Goal: Task Accomplishment & Management: Manage account settings

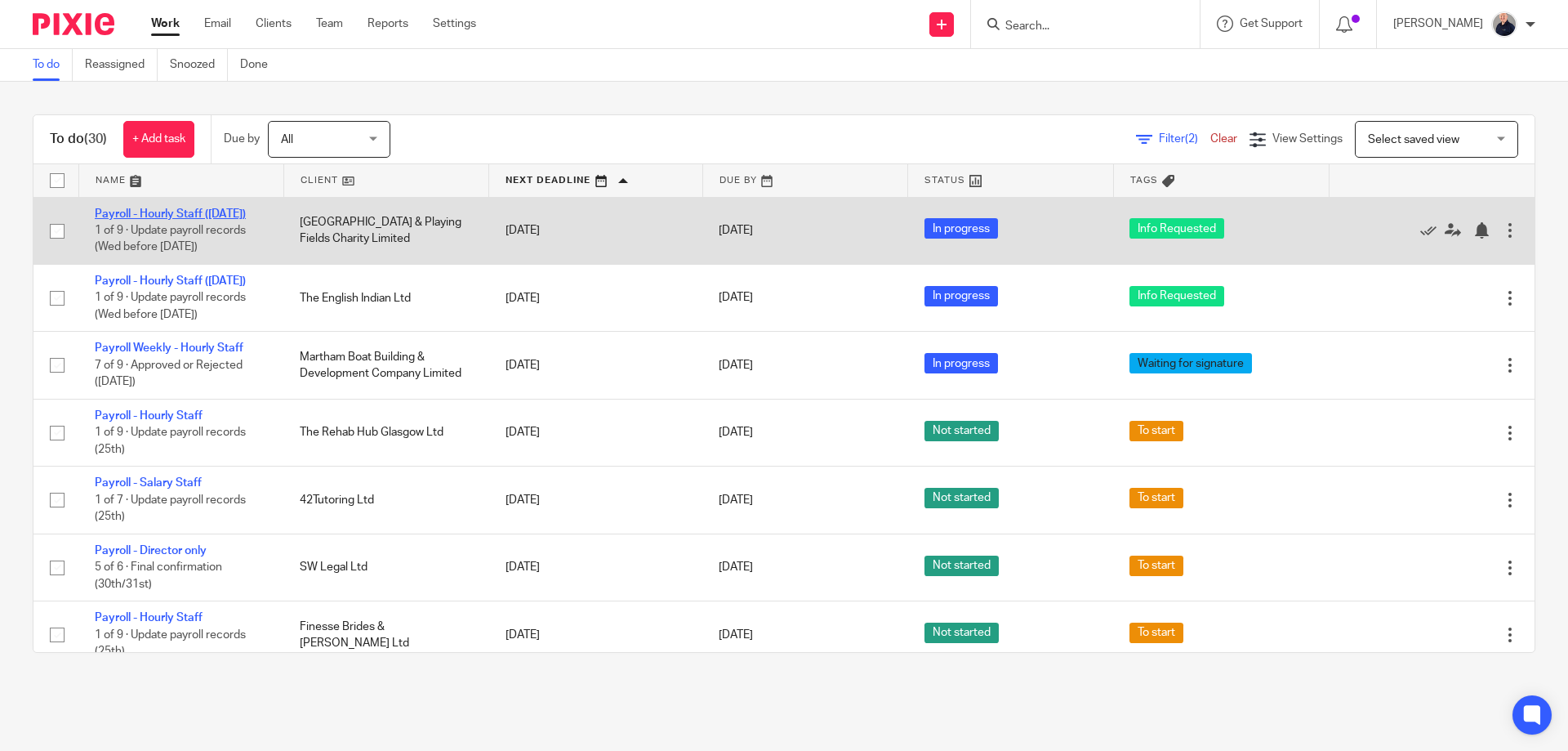
click at [142, 214] on link "Payroll - Hourly Staff ([DATE])" at bounding box center [169, 214] width 151 height 11
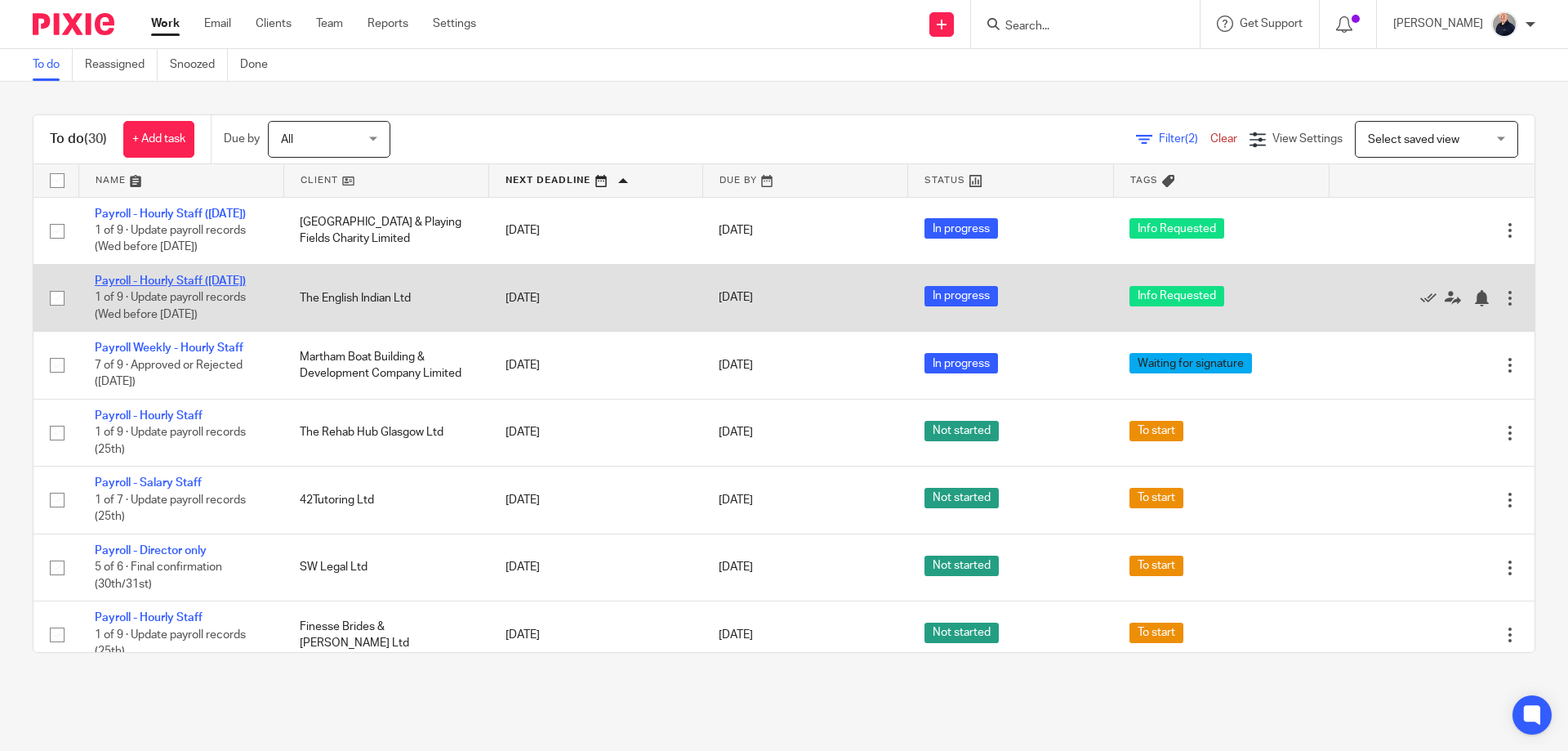
click at [178, 287] on link "Payroll - Hourly Staff ([DATE])" at bounding box center [169, 281] width 151 height 11
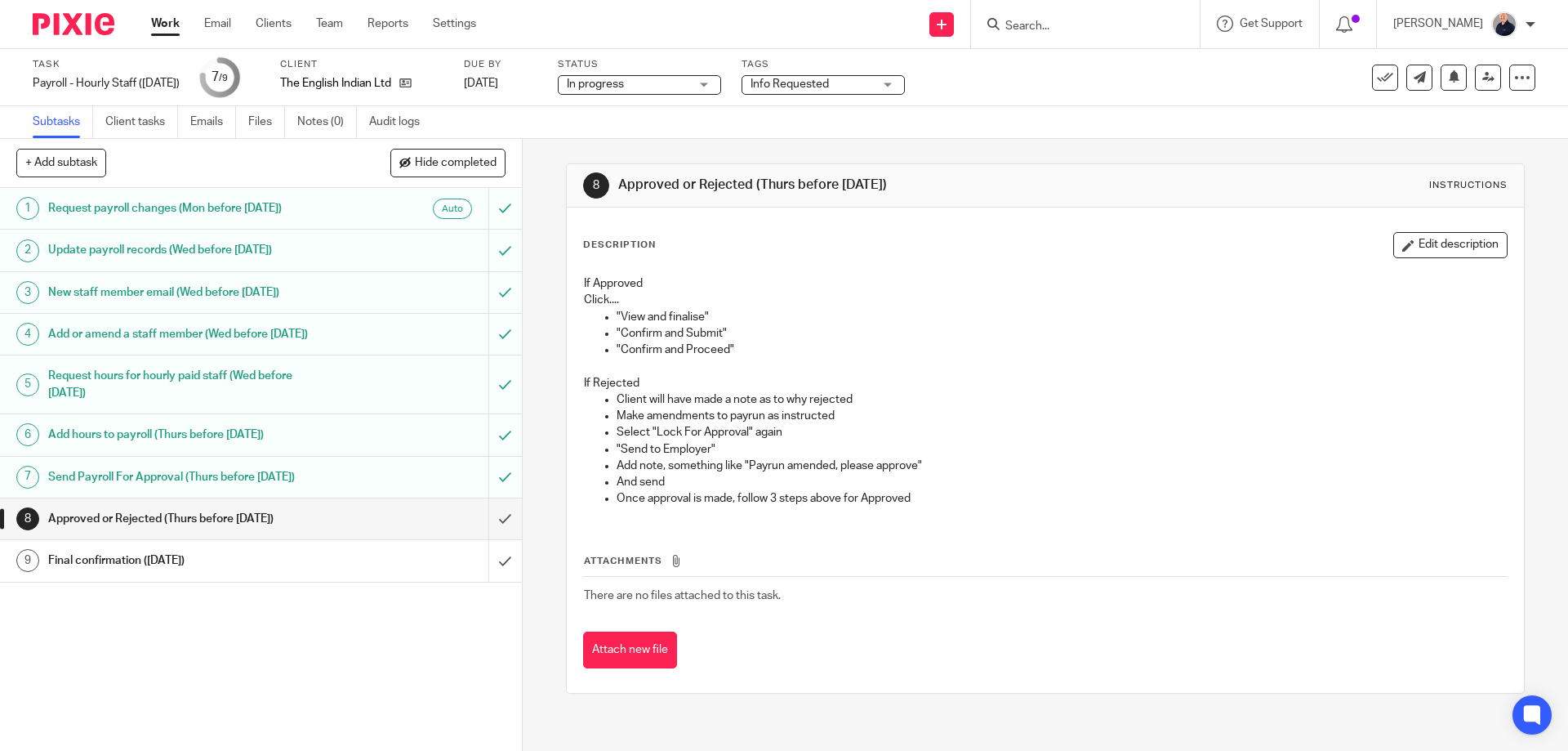
click at [791, 84] on span "Info Requested" at bounding box center [790, 84] width 79 height 11
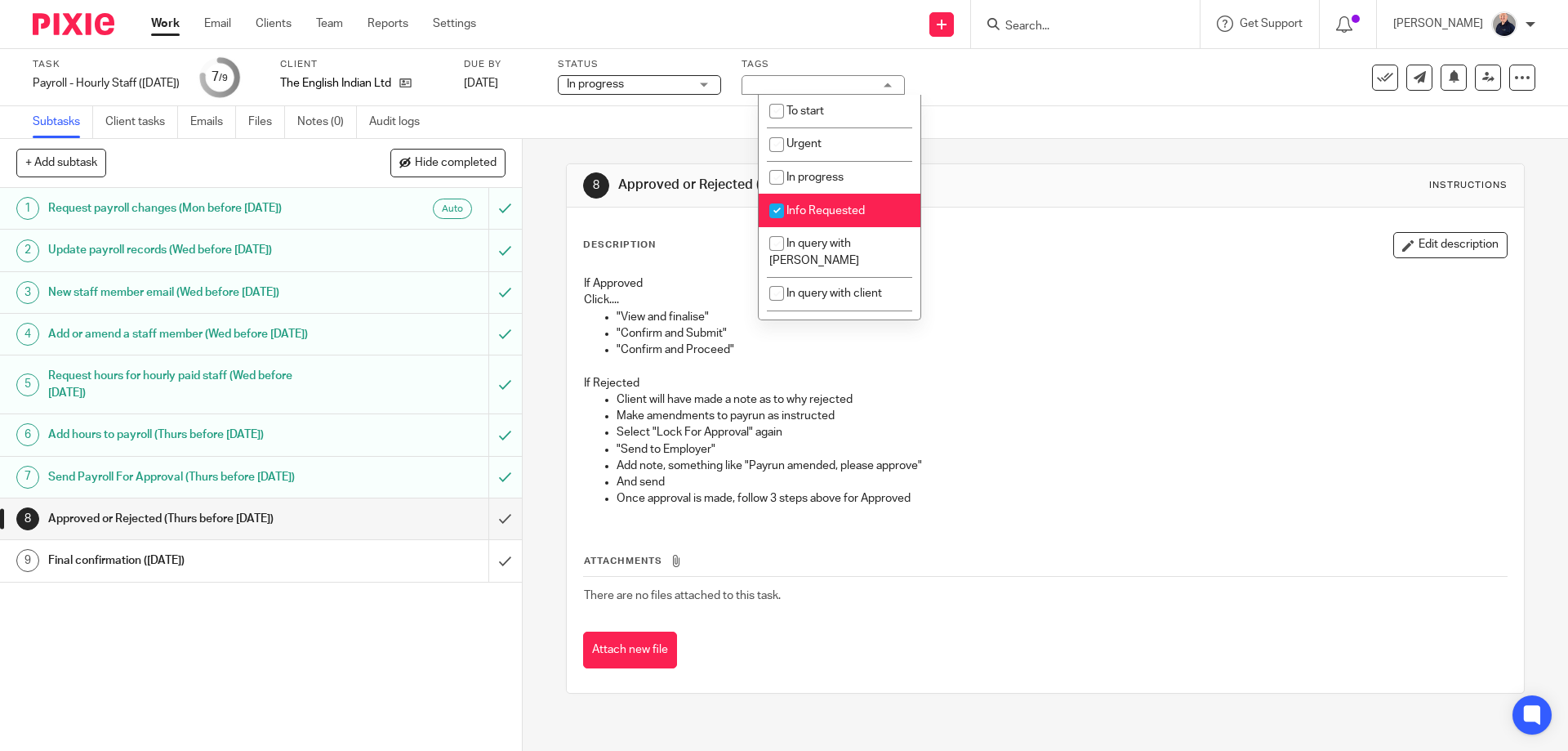
click at [800, 204] on li "Info Requested" at bounding box center [839, 210] width 162 height 33
checkbox input "false"
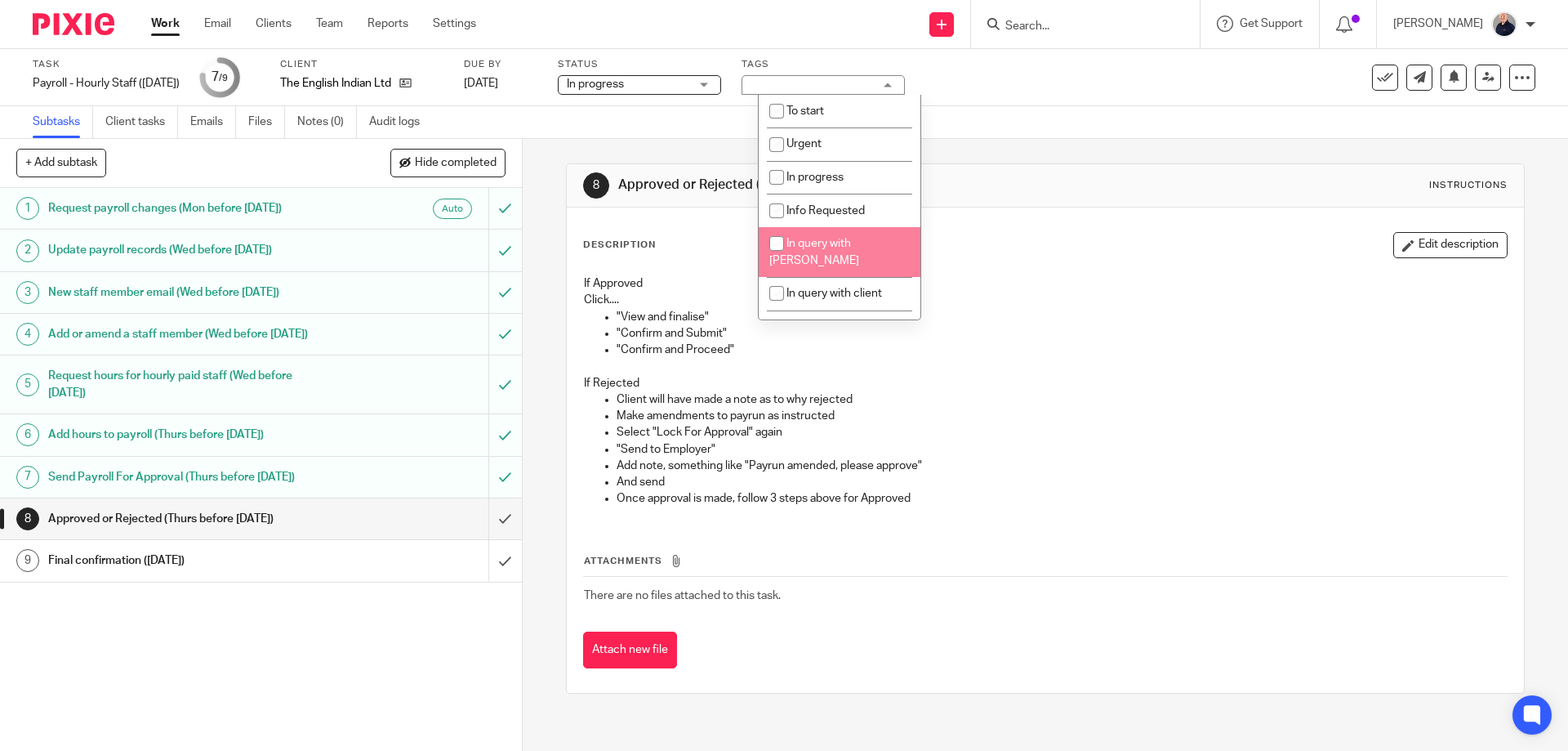
scroll to position [289, 0]
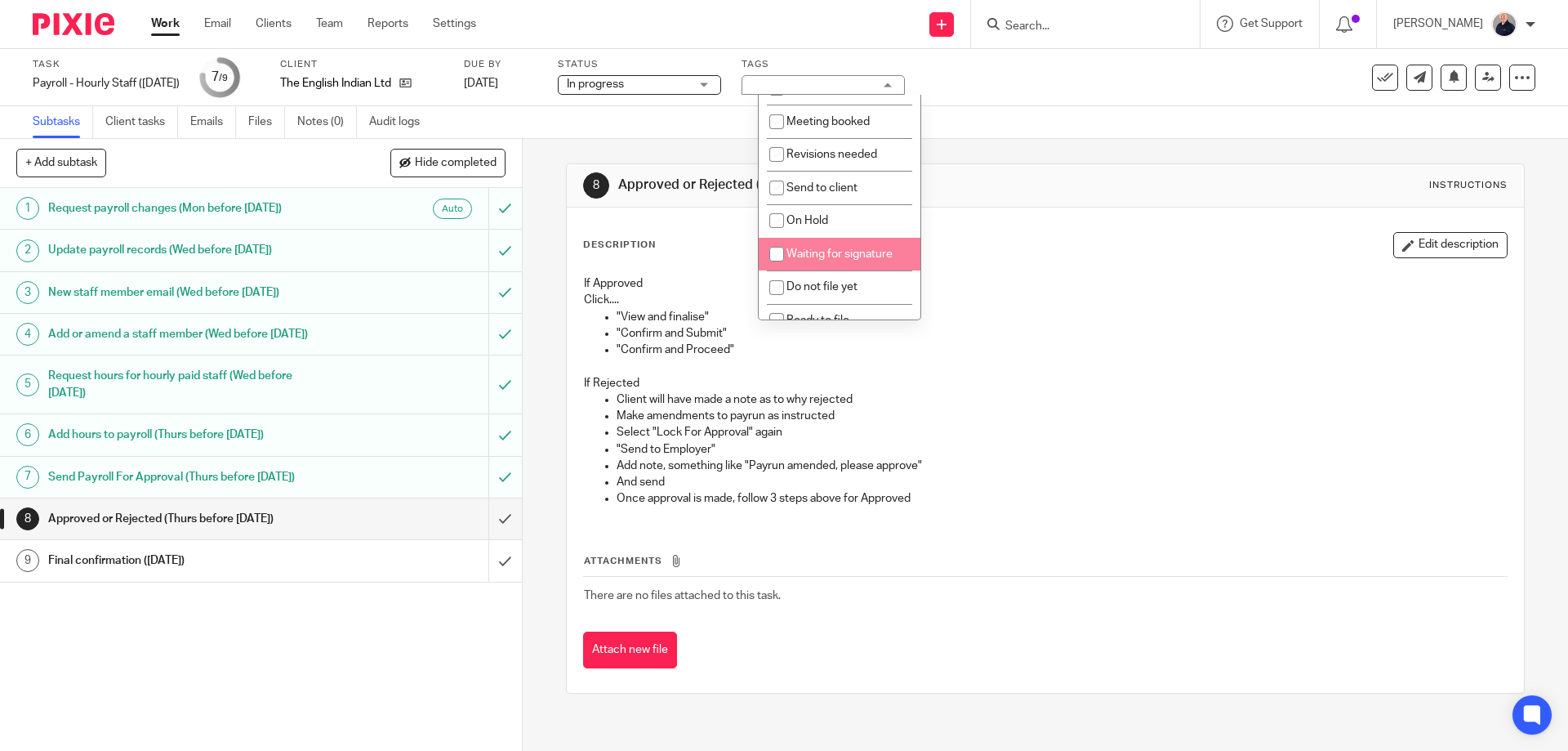
click at [808, 249] on span "Waiting for signature" at bounding box center [839, 254] width 106 height 11
checkbox input "true"
